Goal: Task Accomplishment & Management: Manage account settings

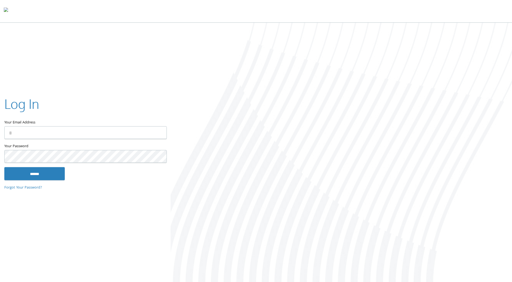
type input "**********"
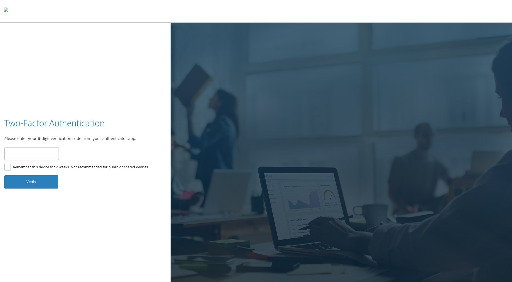
click at [83, 165] on label "Remember this device for 2 weeks. Not recommended for public or shared devices." at bounding box center [76, 167] width 144 height 7
click at [45, 154] on input "number" at bounding box center [31, 153] width 54 height 13
type input "******"
